Goal: Task Accomplishment & Management: Use online tool/utility

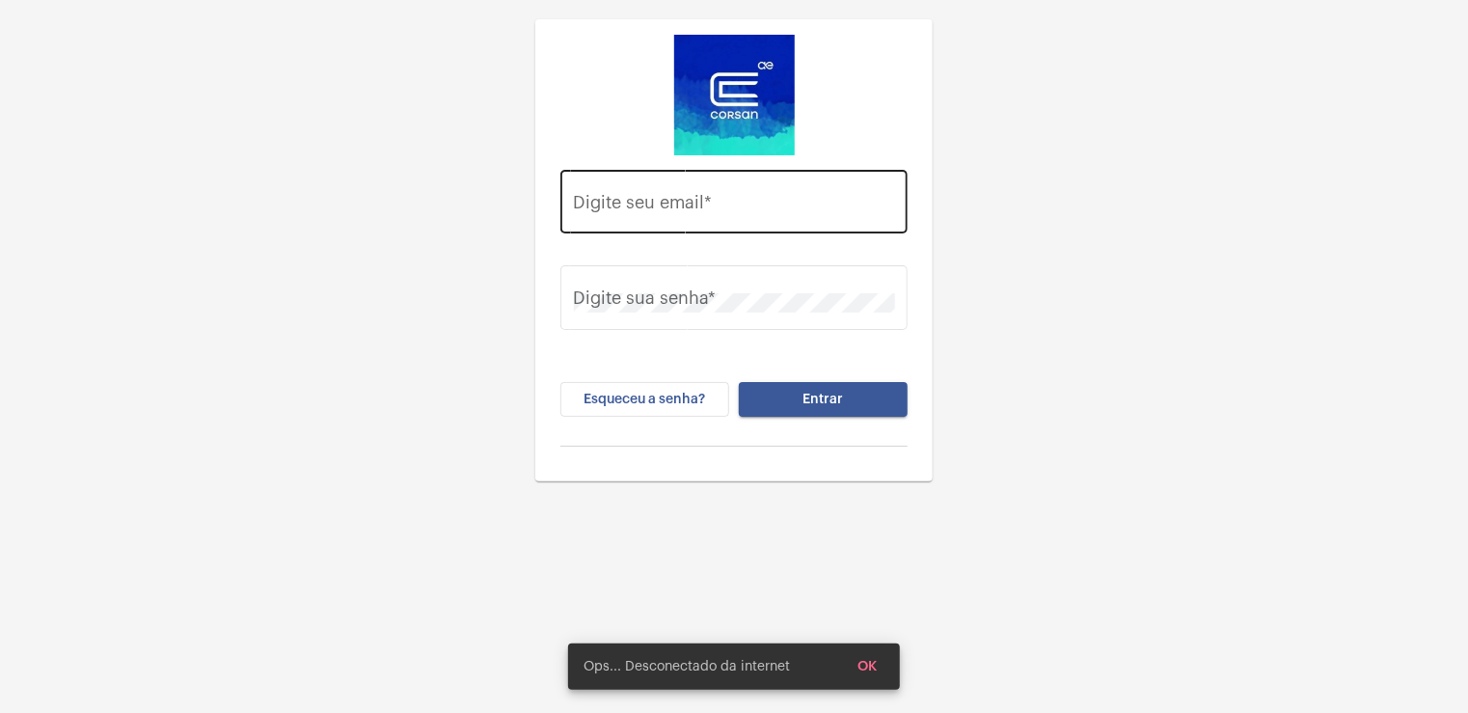
drag, startPoint x: 0, startPoint y: 0, endPoint x: 775, endPoint y: 212, distance: 803.9
click at [775, 213] on input "Digite seu email *" at bounding box center [734, 206] width 321 height 19
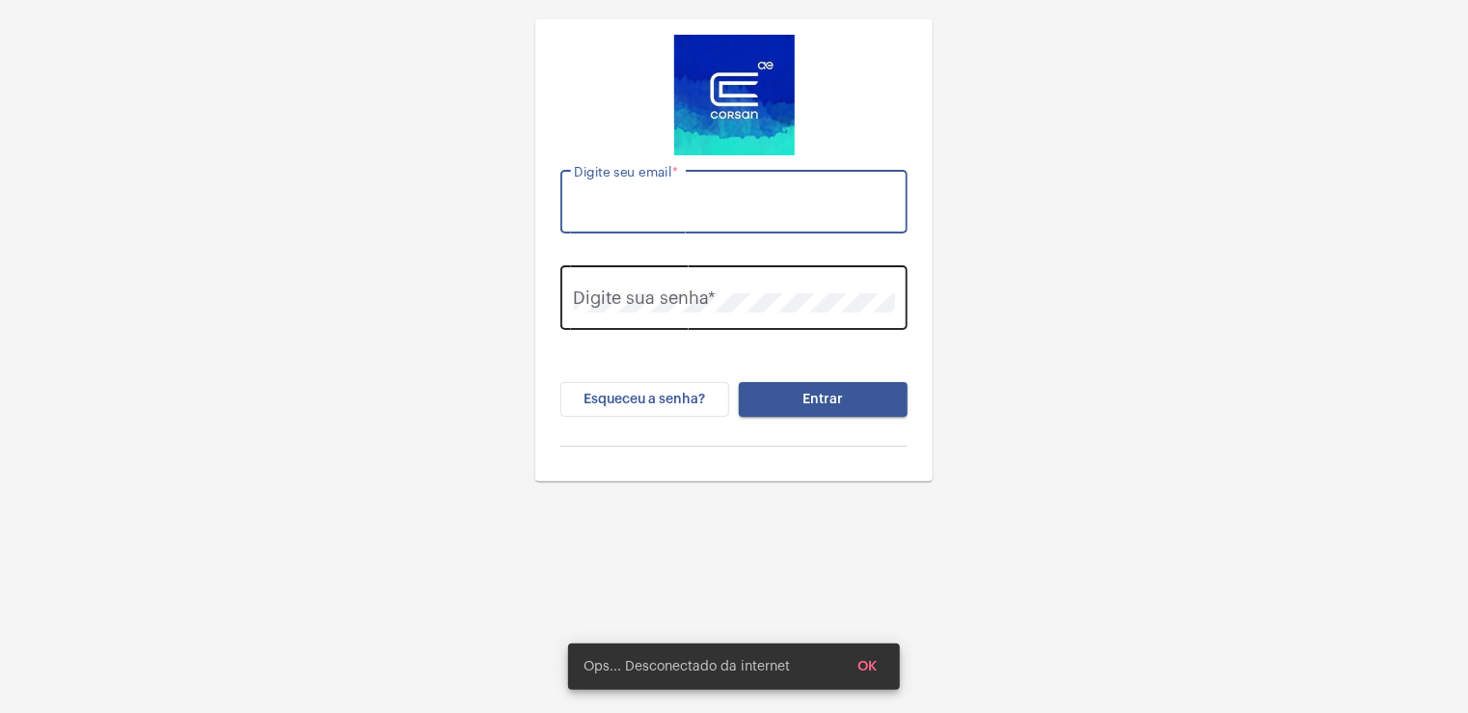
type input "[EMAIL_ADDRESS][DOMAIN_NAME]"
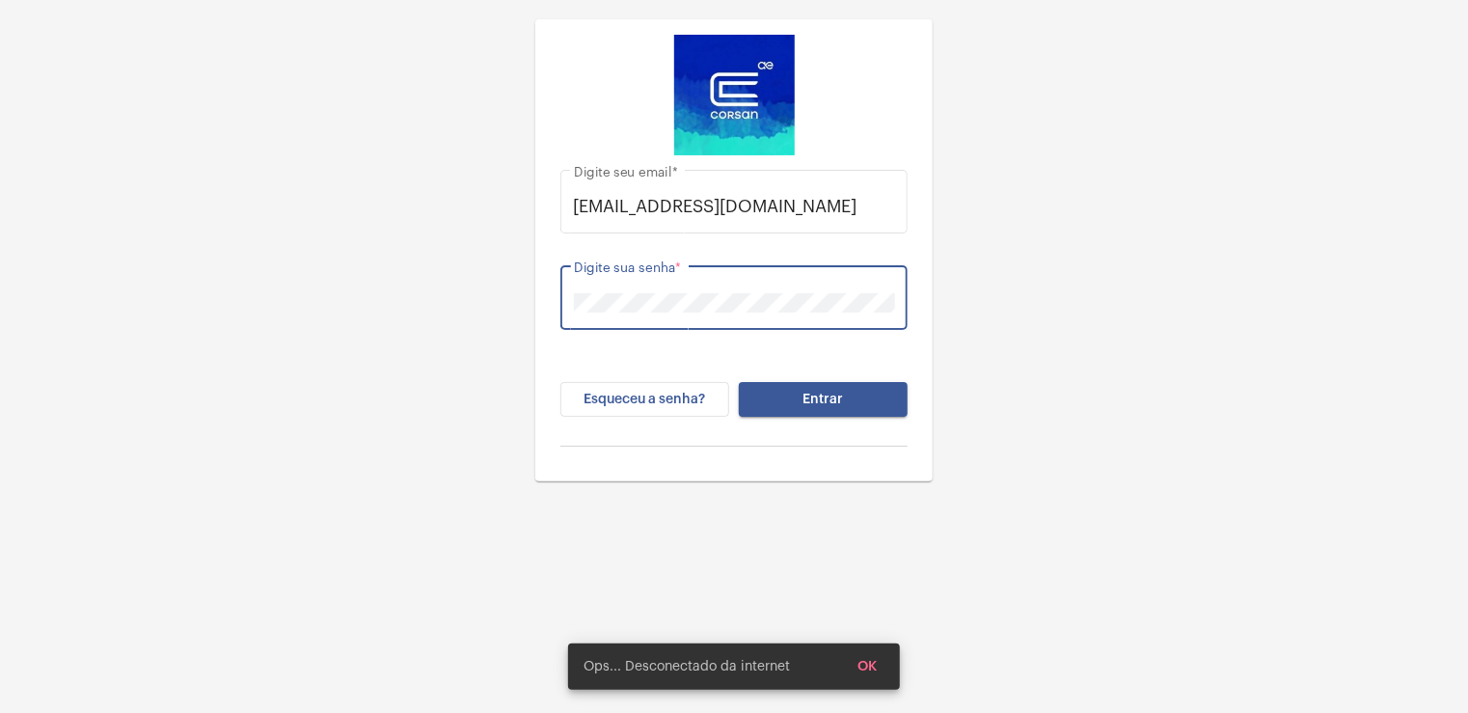
click at [739, 382] on button "Entrar" at bounding box center [823, 399] width 169 height 35
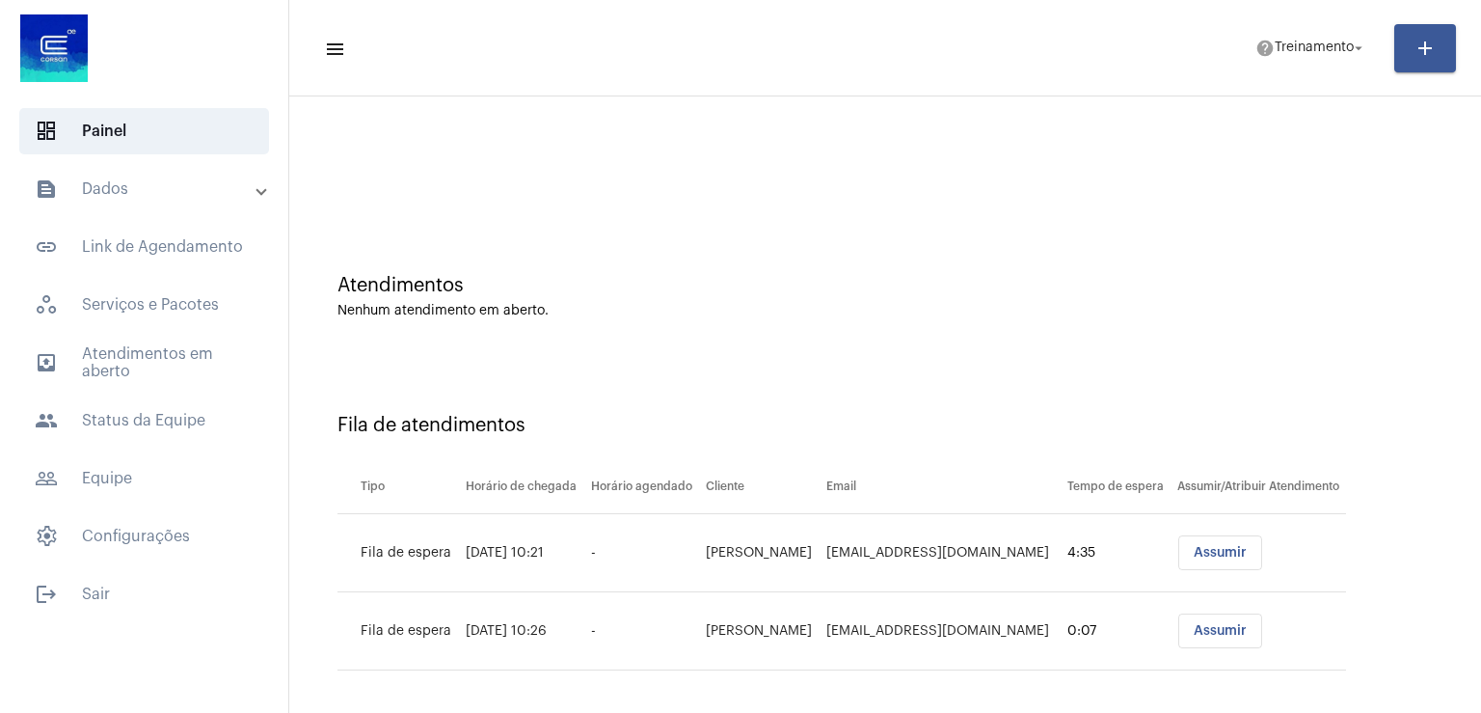
click at [866, 368] on div "Fila de atendimentos Tipo Horário de chegada Horário agendado Cliente Email Tem…" at bounding box center [885, 535] width 1173 height 356
